Goal: Task Accomplishment & Management: Manage account settings

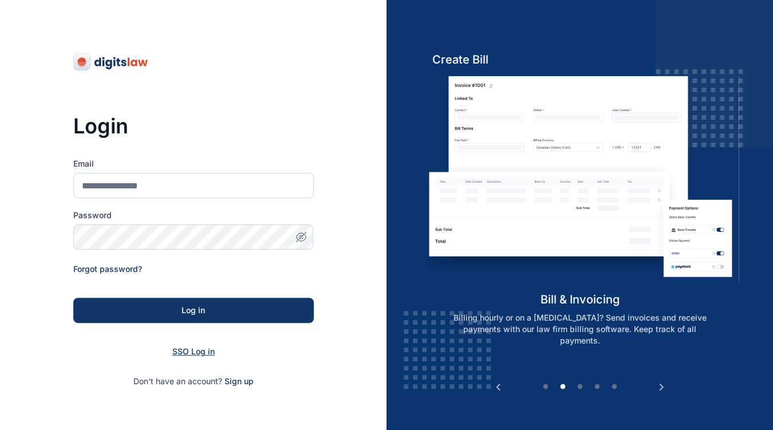
click at [191, 351] on span "SSO Log in" at bounding box center [193, 351] width 42 height 10
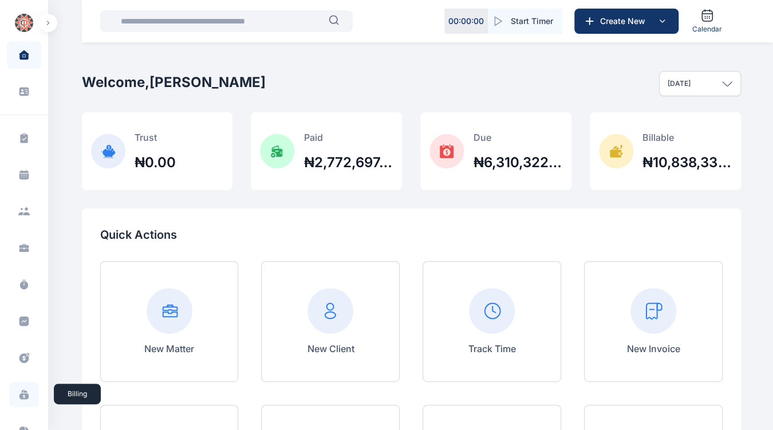
click at [18, 389] on icon at bounding box center [23, 394] width 11 height 11
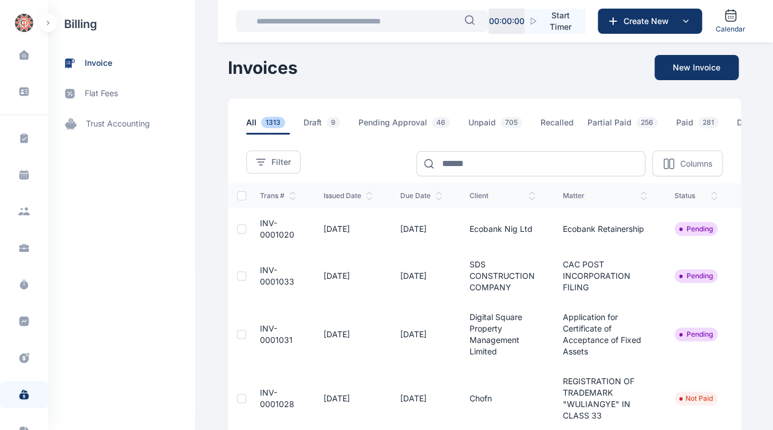
click at [18, 389] on icon at bounding box center [23, 394] width 11 height 11
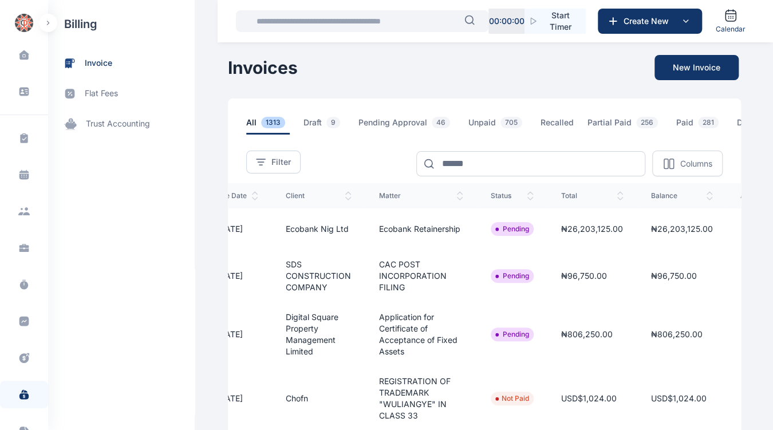
scroll to position [0, 203]
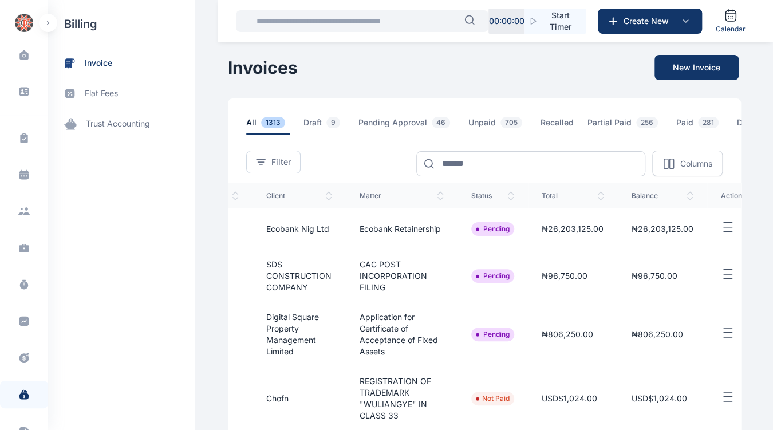
click at [724, 227] on line "button" at bounding box center [728, 227] width 8 height 0
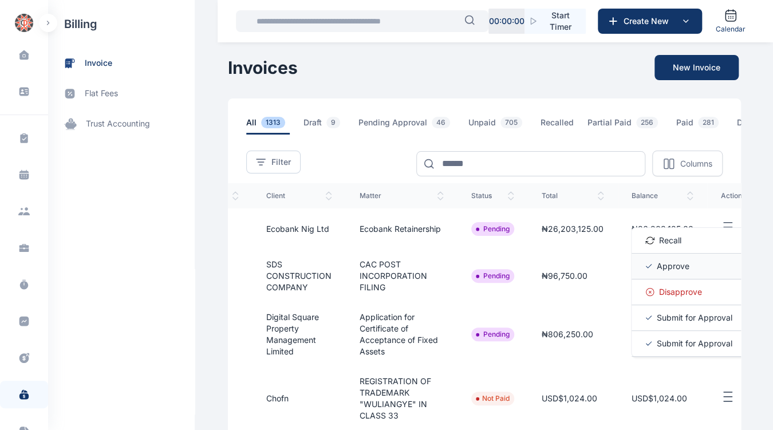
click at [657, 271] on span "Approve" at bounding box center [673, 265] width 33 height 11
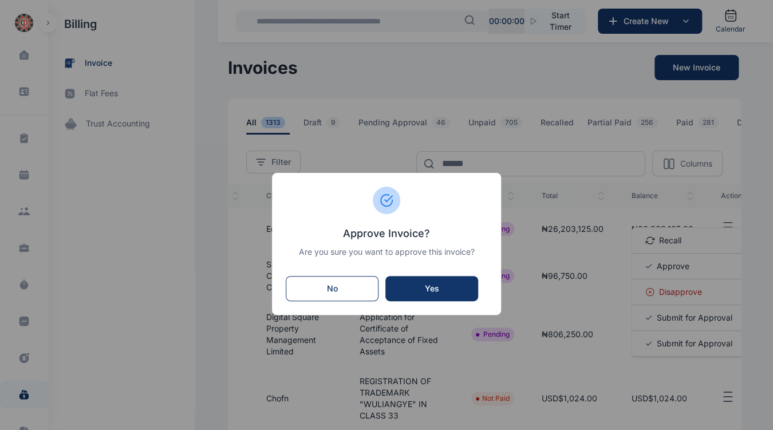
click at [451, 287] on div "Yes" at bounding box center [432, 288] width 70 height 11
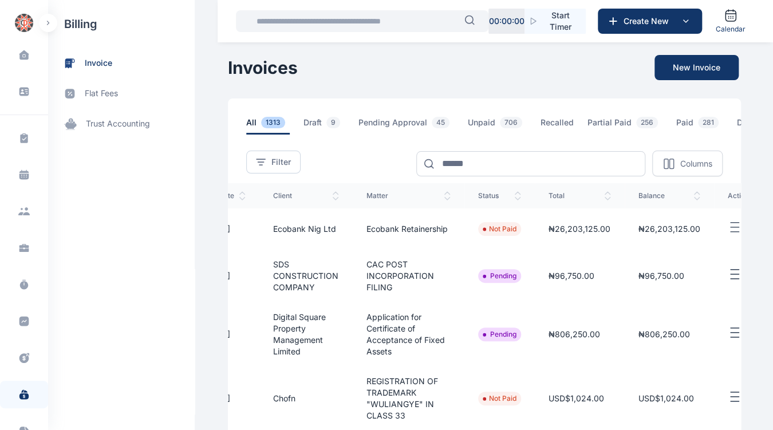
scroll to position [0, 197]
click at [730, 270] on line "button" at bounding box center [734, 270] width 8 height 0
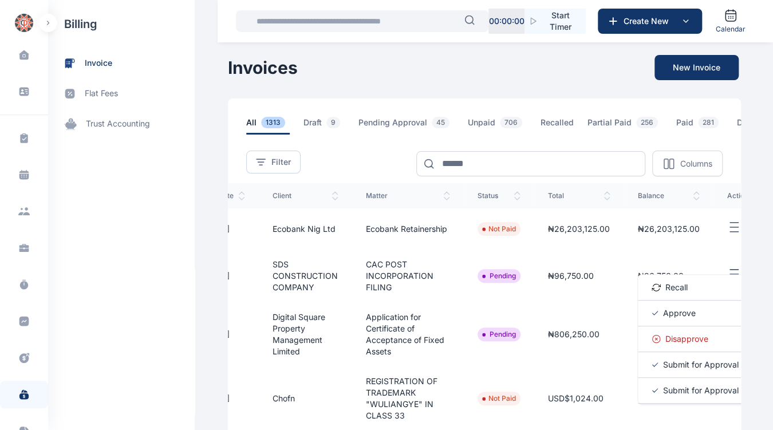
click at [663, 318] on span "Approve" at bounding box center [679, 312] width 33 height 11
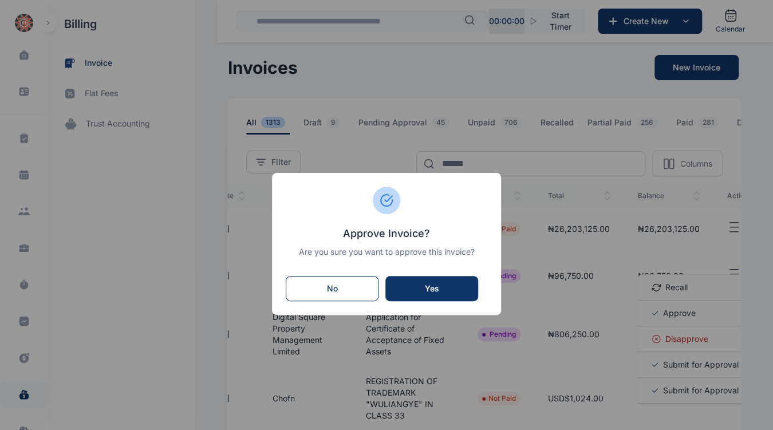
click at [456, 288] on div "Yes" at bounding box center [432, 288] width 70 height 11
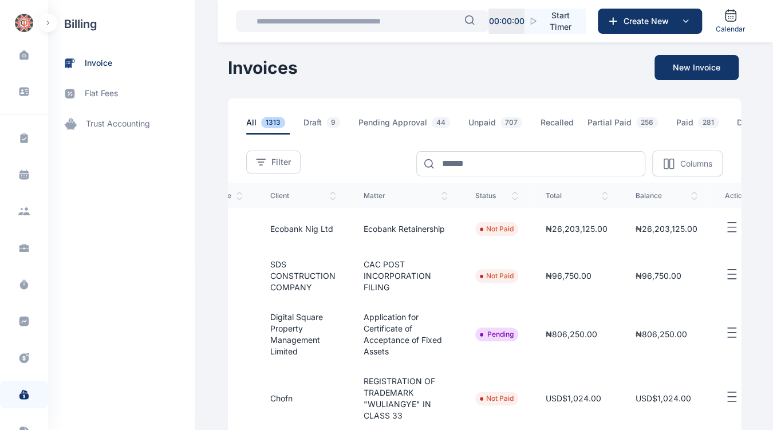
scroll to position [0, 203]
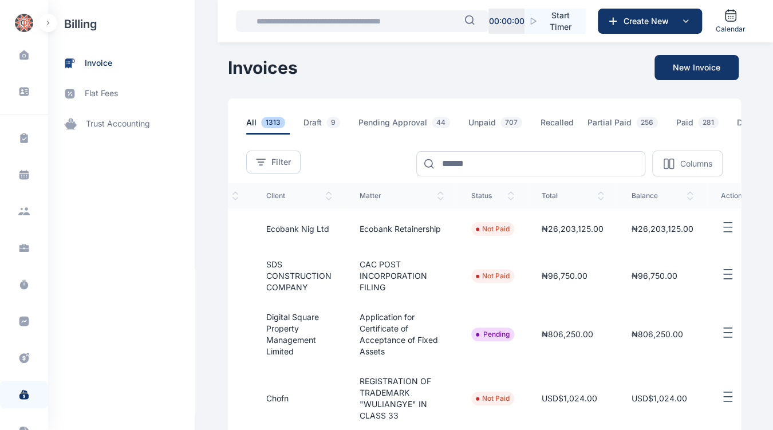
click at [721, 333] on button "button" at bounding box center [737, 333] width 33 height 14
click at [657, 374] on span "Approve" at bounding box center [673, 371] width 33 height 11
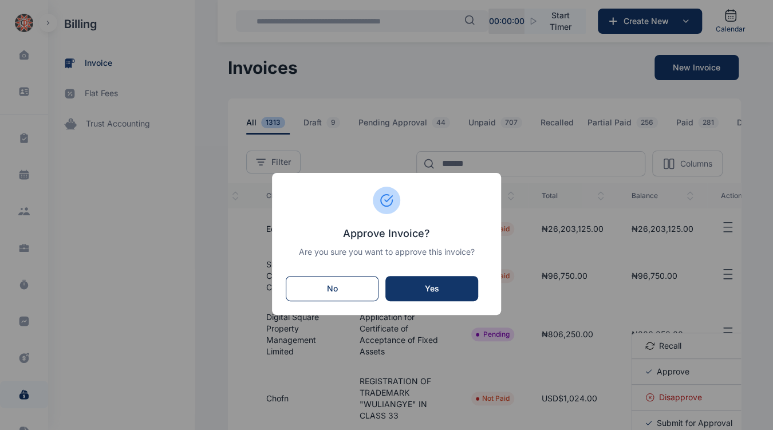
click at [442, 289] on div "Yes" at bounding box center [432, 288] width 70 height 11
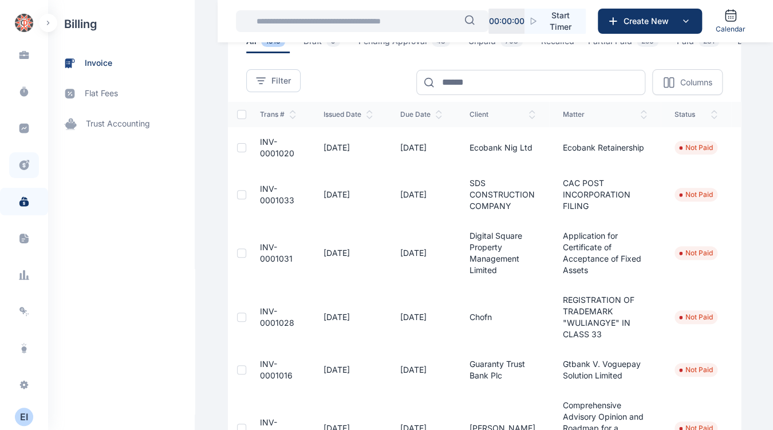
scroll to position [82, 0]
click at [20, 415] on div "E I" at bounding box center [24, 417] width 18 height 14
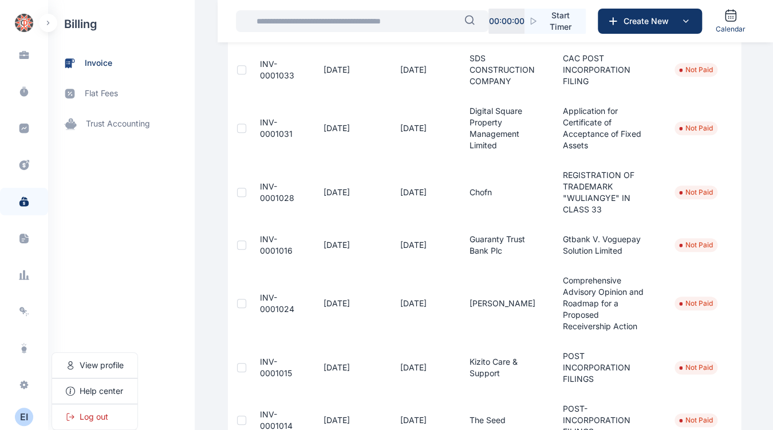
scroll to position [211, 0]
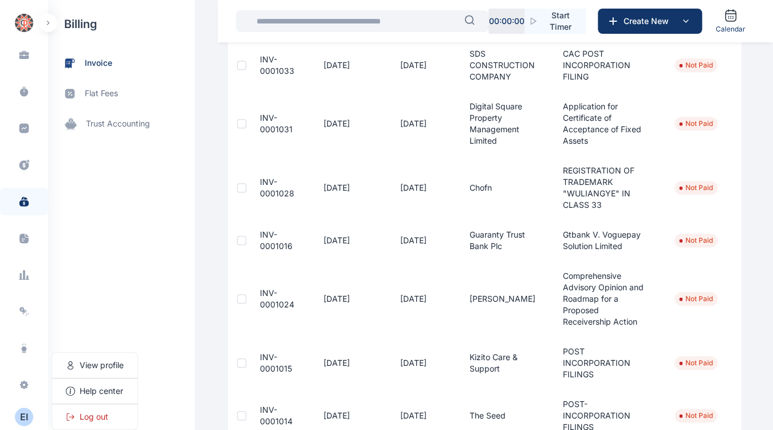
click at [171, 379] on div "billing invoice flat fees trust accounting" at bounding box center [121, 215] width 147 height 430
click at [20, 415] on div "E I" at bounding box center [24, 417] width 18 height 14
click at [83, 415] on span "Log out" at bounding box center [94, 416] width 29 height 11
